Goal: Navigation & Orientation: Find specific page/section

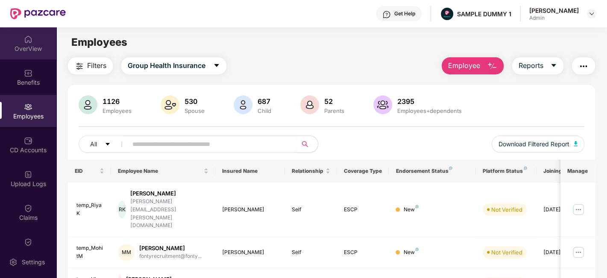
click at [33, 42] on div "OverView" at bounding box center [28, 43] width 56 height 32
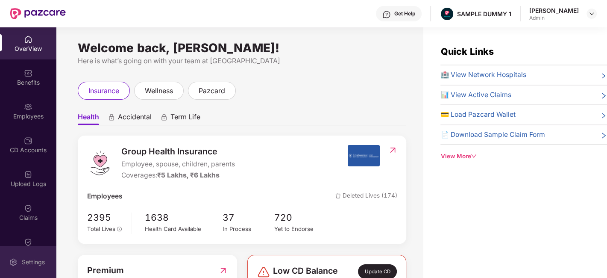
scroll to position [153, 0]
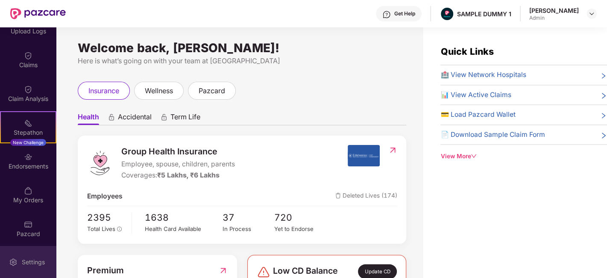
click at [19, 262] on div "Settings" at bounding box center [33, 262] width 28 height 9
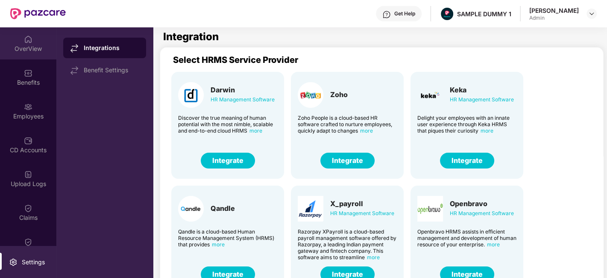
click at [19, 54] on div "OverView" at bounding box center [28, 43] width 56 height 32
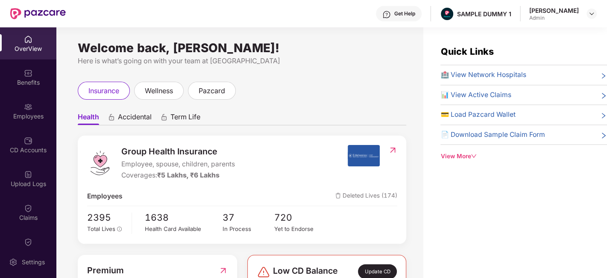
click at [128, 122] on span "Accidental" at bounding box center [135, 118] width 34 height 12
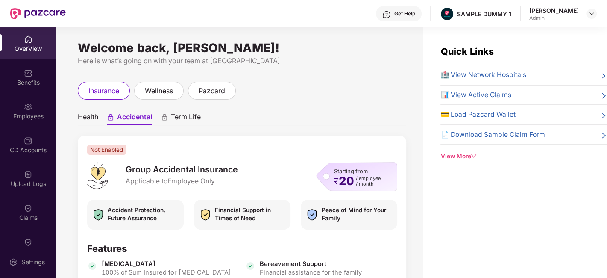
click at [195, 118] on span "Term Life" at bounding box center [186, 118] width 30 height 12
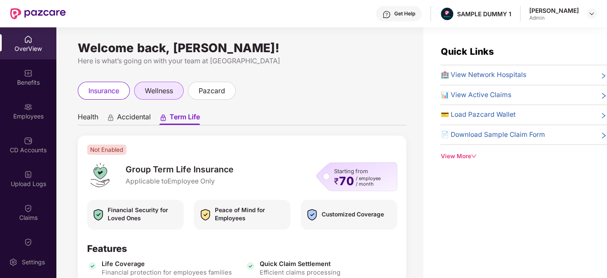
click at [166, 99] on div "wellness" at bounding box center [159, 91] width 50 height 18
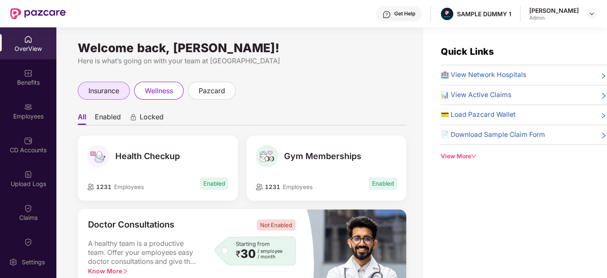
click at [107, 90] on span "insurance" at bounding box center [103, 90] width 31 height 11
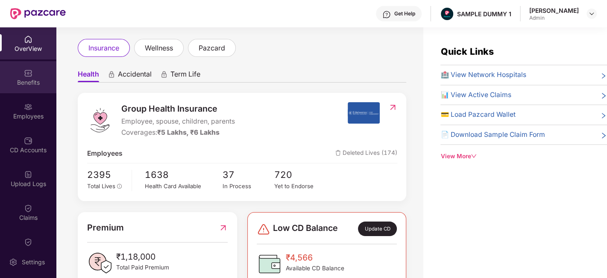
scroll to position [45, 0]
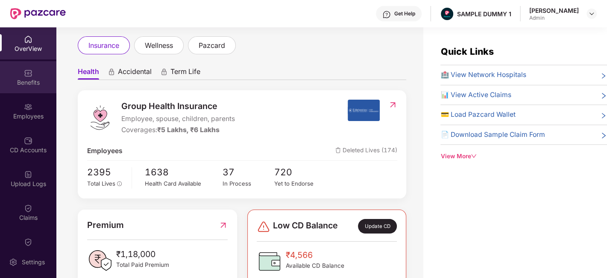
click at [29, 81] on div "Benefits" at bounding box center [28, 82] width 56 height 9
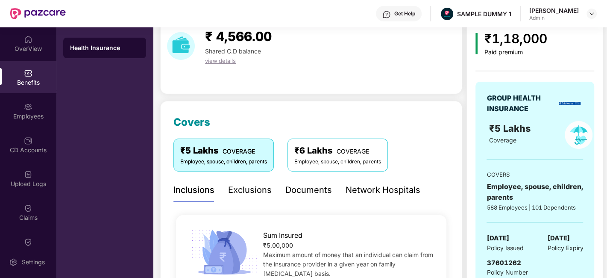
scroll to position [10, 0]
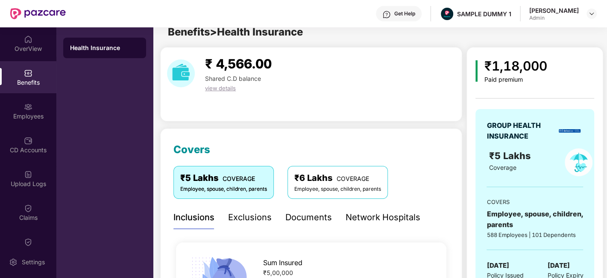
click at [252, 220] on div "Exclusions" at bounding box center [250, 217] width 44 height 13
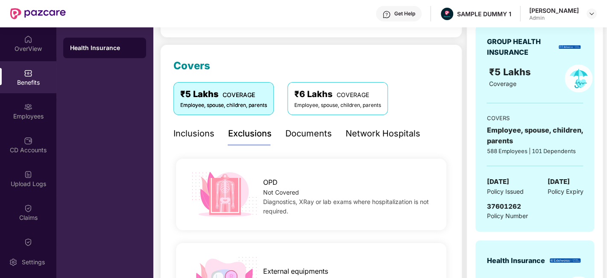
scroll to position [90, 0]
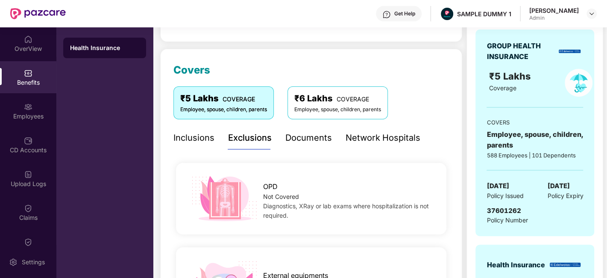
click at [309, 137] on div "Documents" at bounding box center [308, 137] width 47 height 13
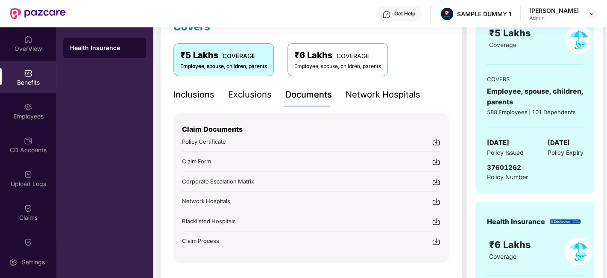
scroll to position [135, 0]
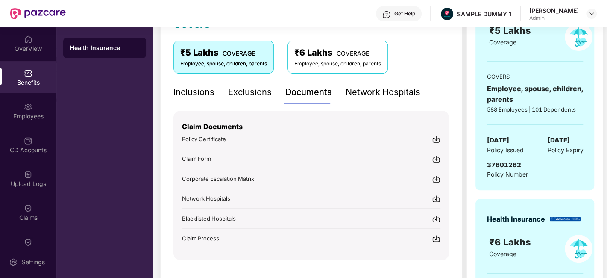
click at [400, 12] on div "Get Help" at bounding box center [404, 13] width 21 height 7
click at [287, 19] on div "Get Help SAMPLE DUMMY 1 Ankita Agnihotri Admin" at bounding box center [331, 13] width 531 height 27
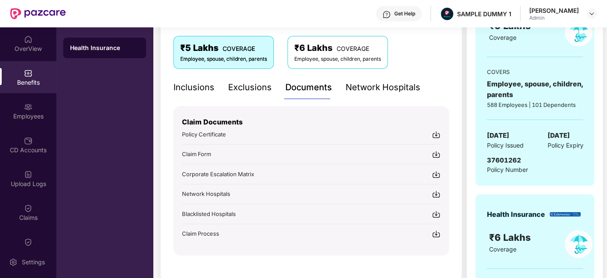
scroll to position [143, 0]
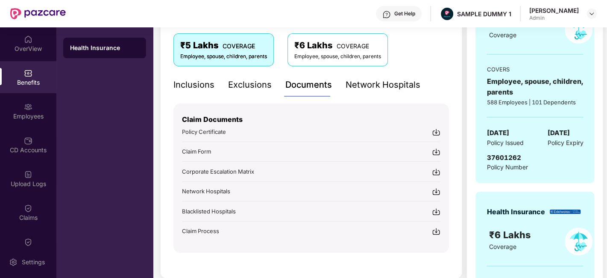
click at [364, 83] on div "Network Hospitals" at bounding box center [383, 84] width 75 height 13
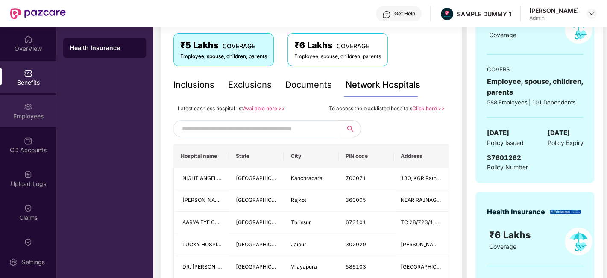
click at [18, 109] on div "Employees" at bounding box center [28, 111] width 56 height 32
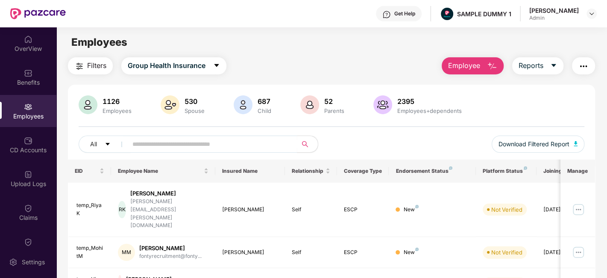
click at [453, 65] on span "Employee" at bounding box center [464, 65] width 32 height 11
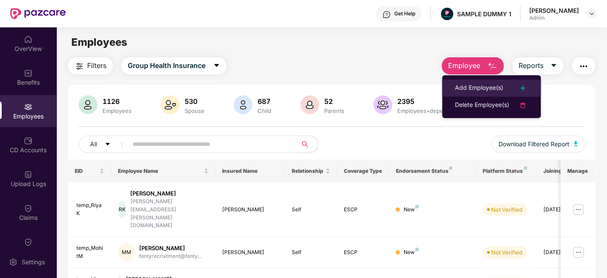
click at [485, 83] on div "Add Employee(s)" at bounding box center [479, 88] width 48 height 10
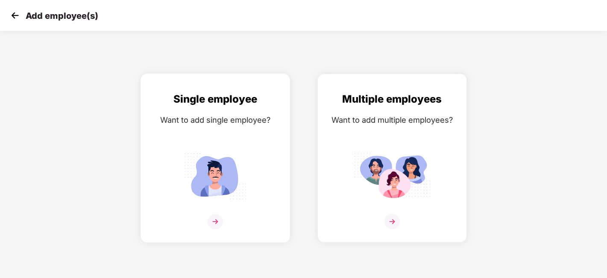
click at [243, 155] on img at bounding box center [215, 175] width 77 height 53
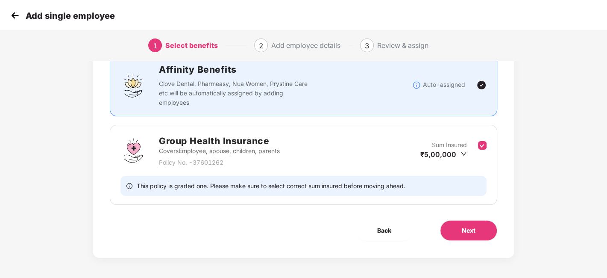
scroll to position [66, 0]
click at [469, 225] on span "Next" at bounding box center [469, 229] width 14 height 9
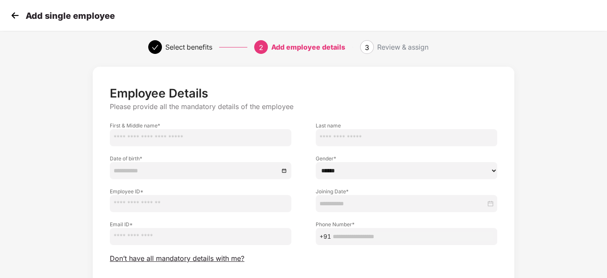
scroll to position [0, 0]
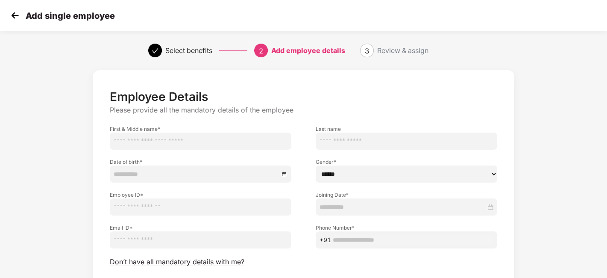
click at [15, 13] on img at bounding box center [15, 15] width 13 height 13
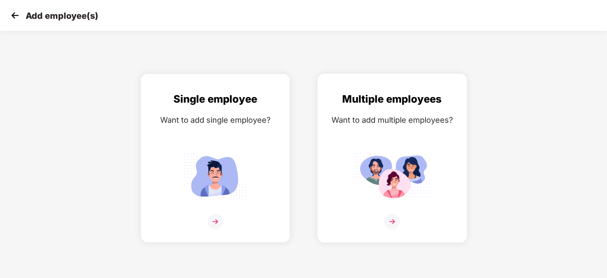
click at [382, 140] on div "Multiple employees Want to add multiple employees?" at bounding box center [392, 165] width 132 height 149
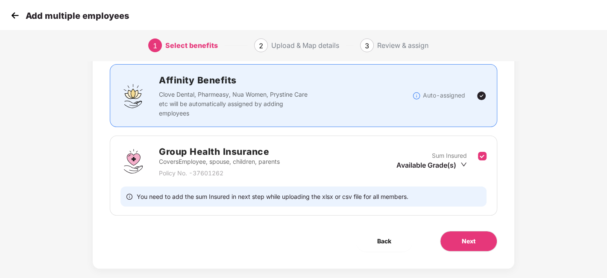
scroll to position [66, 0]
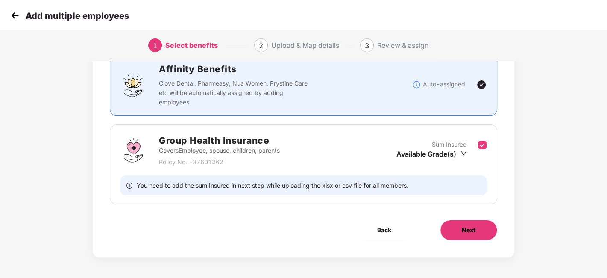
click at [468, 228] on span "Next" at bounding box center [469, 229] width 14 height 9
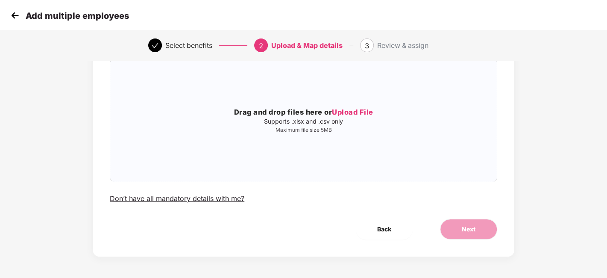
scroll to position [0, 0]
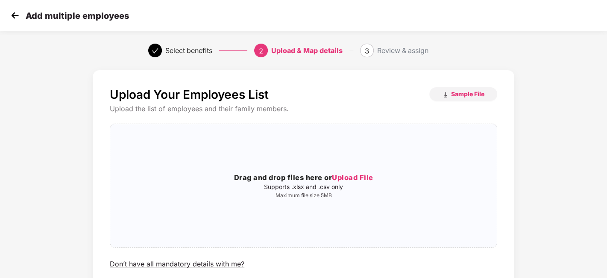
click at [12, 15] on img at bounding box center [15, 15] width 13 height 13
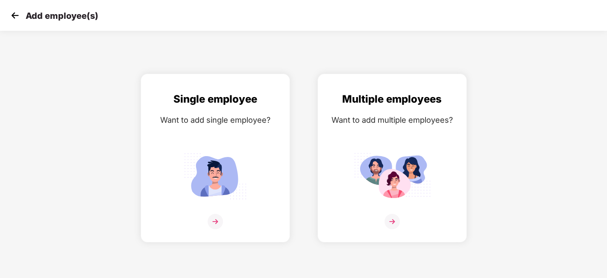
click at [12, 15] on img at bounding box center [15, 15] width 13 height 13
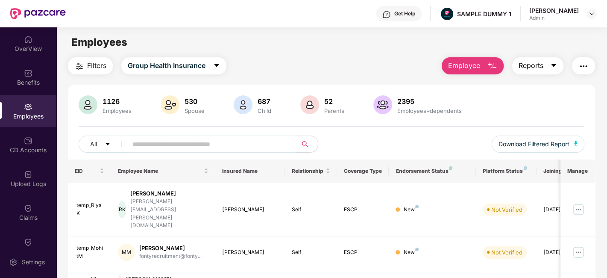
click at [549, 70] on button "Reports" at bounding box center [537, 65] width 51 height 17
click at [582, 68] on img "button" at bounding box center [584, 66] width 10 height 10
click at [321, 51] on main "Employees Filters Group Health Insurance Employee Reports 1126 Employees 530 Sp…" at bounding box center [331, 166] width 550 height 278
click at [22, 157] on div "CD Accounts" at bounding box center [28, 145] width 56 height 32
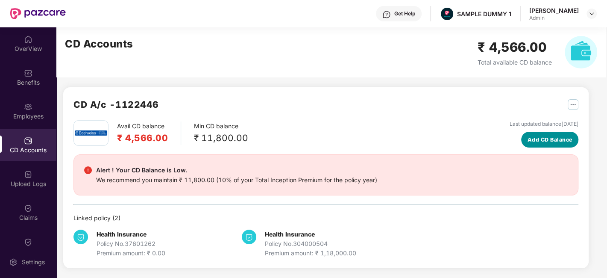
click at [544, 136] on span "Add CD Balance" at bounding box center [550, 139] width 45 height 9
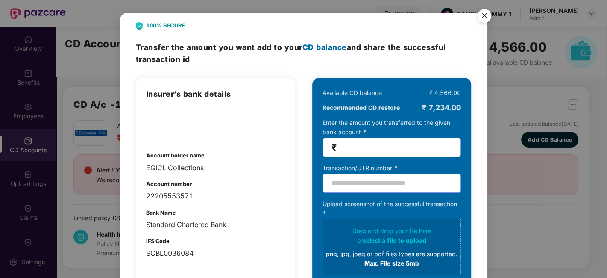
click at [487, 14] on img "Close" at bounding box center [485, 17] width 24 height 24
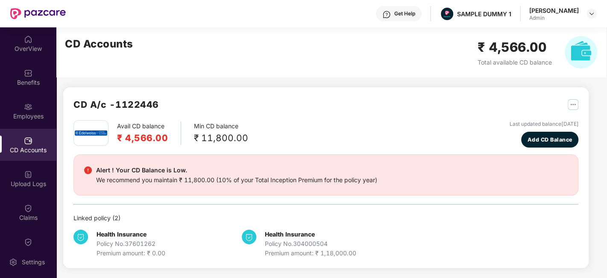
click at [493, 116] on div "CD A/c - 1122446" at bounding box center [325, 108] width 505 height 23
click at [572, 108] on img "button" at bounding box center [573, 104] width 11 height 11
click at [466, 111] on div "CD A/c - 1122446" at bounding box center [325, 108] width 505 height 23
click at [26, 207] on img at bounding box center [28, 208] width 9 height 9
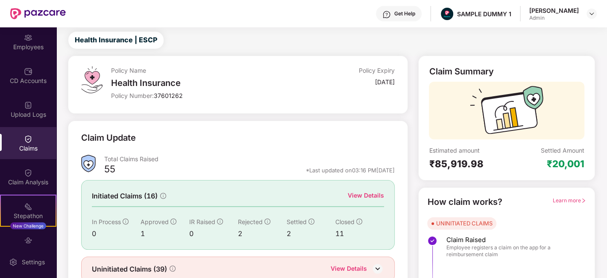
scroll to position [21, 0]
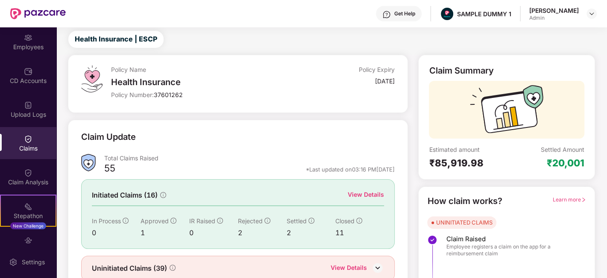
click at [356, 192] on div "View Details" at bounding box center [366, 194] width 36 height 9
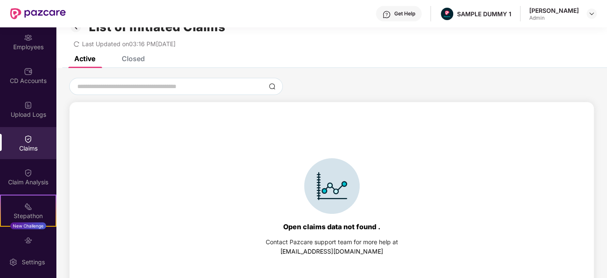
click at [138, 57] on div "Closed" at bounding box center [133, 58] width 23 height 9
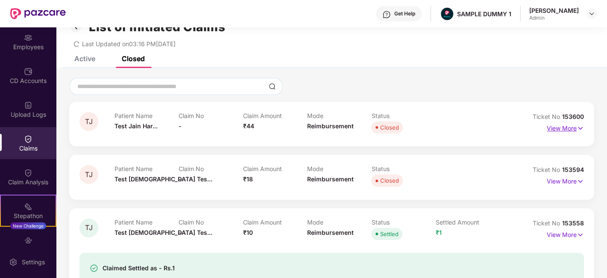
click at [570, 132] on p "View More" at bounding box center [565, 127] width 37 height 12
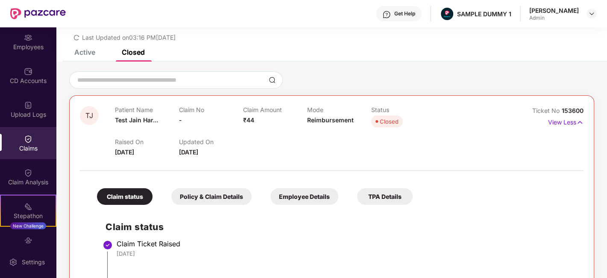
scroll to position [26, 0]
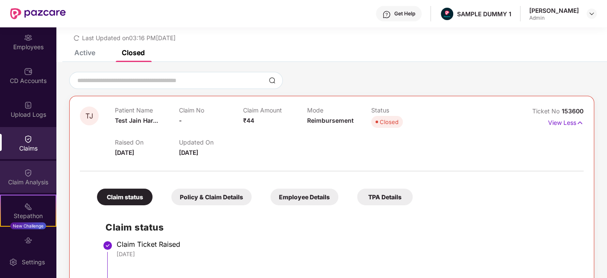
click at [27, 179] on div "Claim Analysis" at bounding box center [28, 182] width 56 height 9
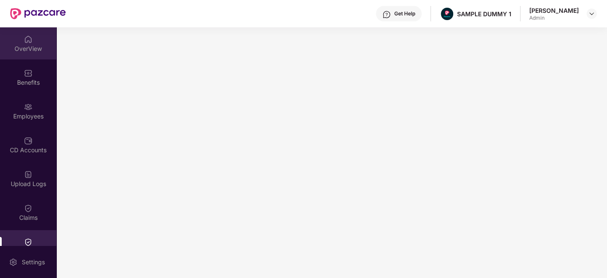
click at [28, 45] on div "OverView" at bounding box center [28, 48] width 56 height 9
